Goal: Task Accomplishment & Management: Manage account settings

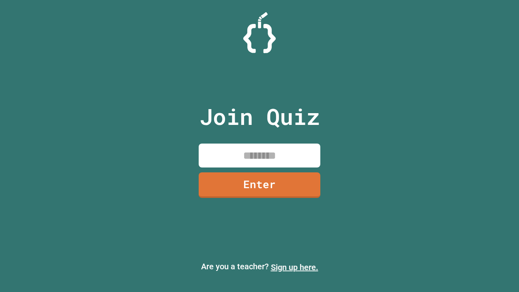
click at [294, 267] on link "Sign up here." at bounding box center [294, 267] width 47 height 10
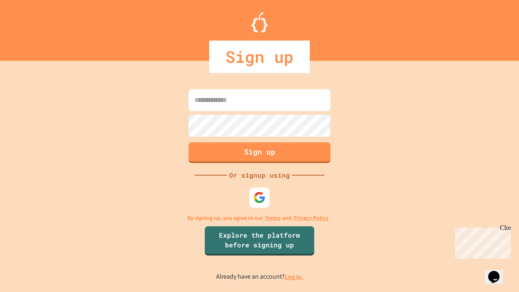
click at [294, 276] on link "Log in." at bounding box center [293, 276] width 19 height 9
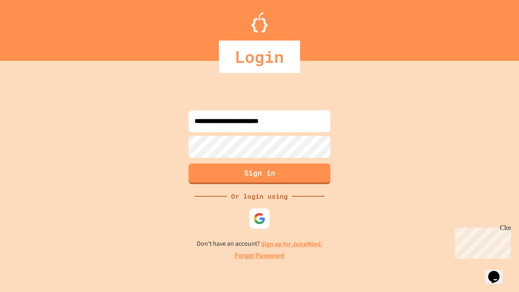
type input "**********"
